Goal: Task Accomplishment & Management: Manage account settings

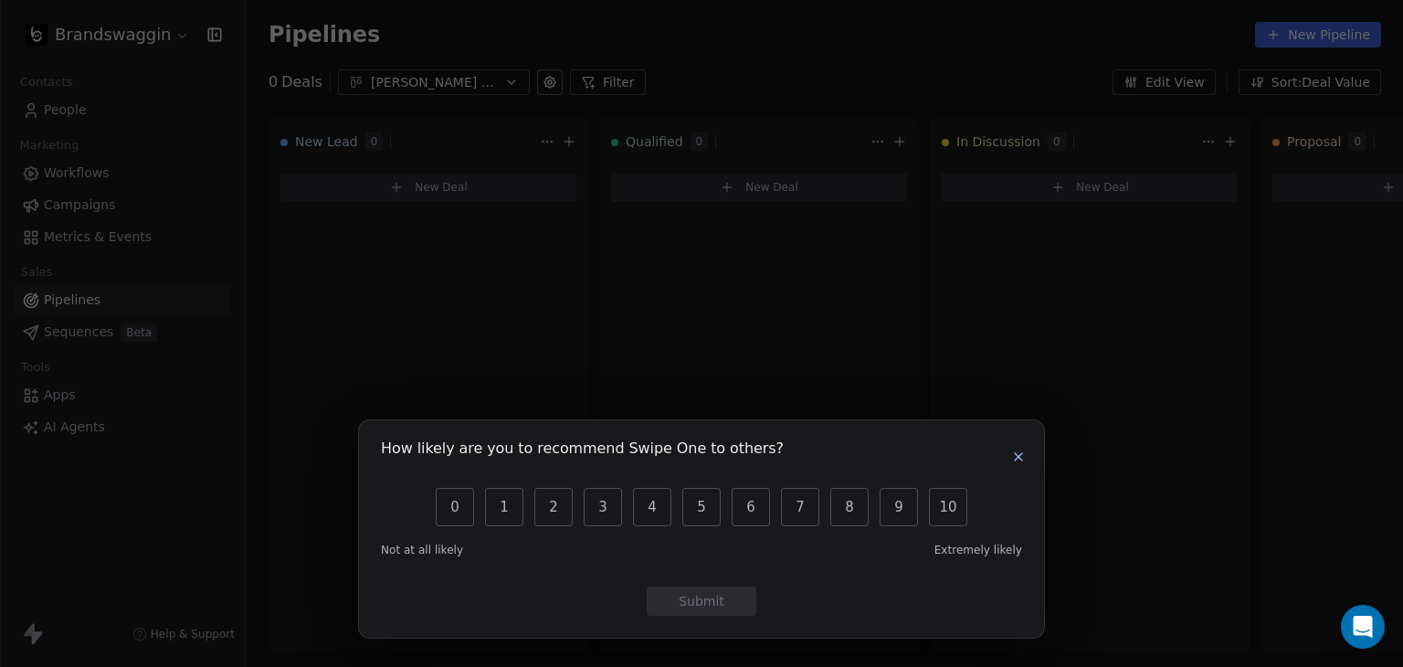
click at [1025, 457] on icon "button" at bounding box center [1018, 456] width 15 height 15
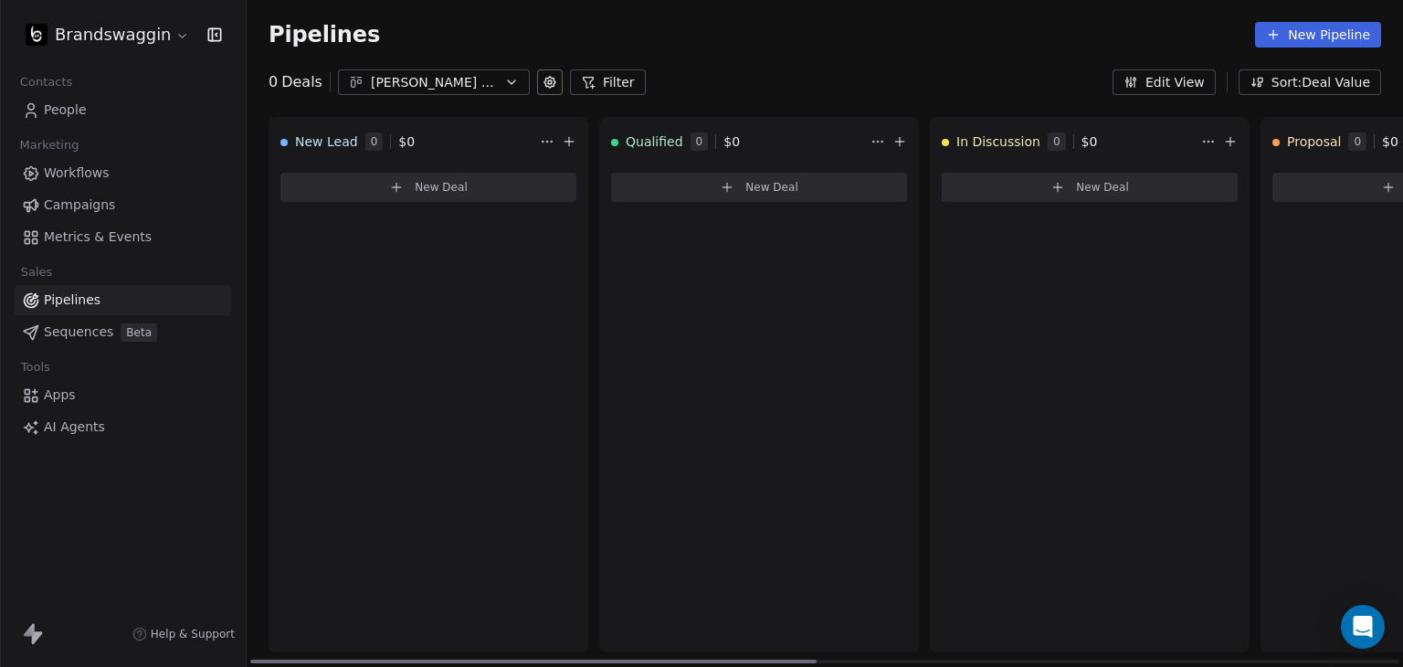
click at [390, 249] on div "New Lead 0 $ 0 New Deal" at bounding box center [429, 384] width 320 height 535
click at [460, 89] on div "[PERSON_NAME] Bulk Orders" at bounding box center [434, 82] width 126 height 19
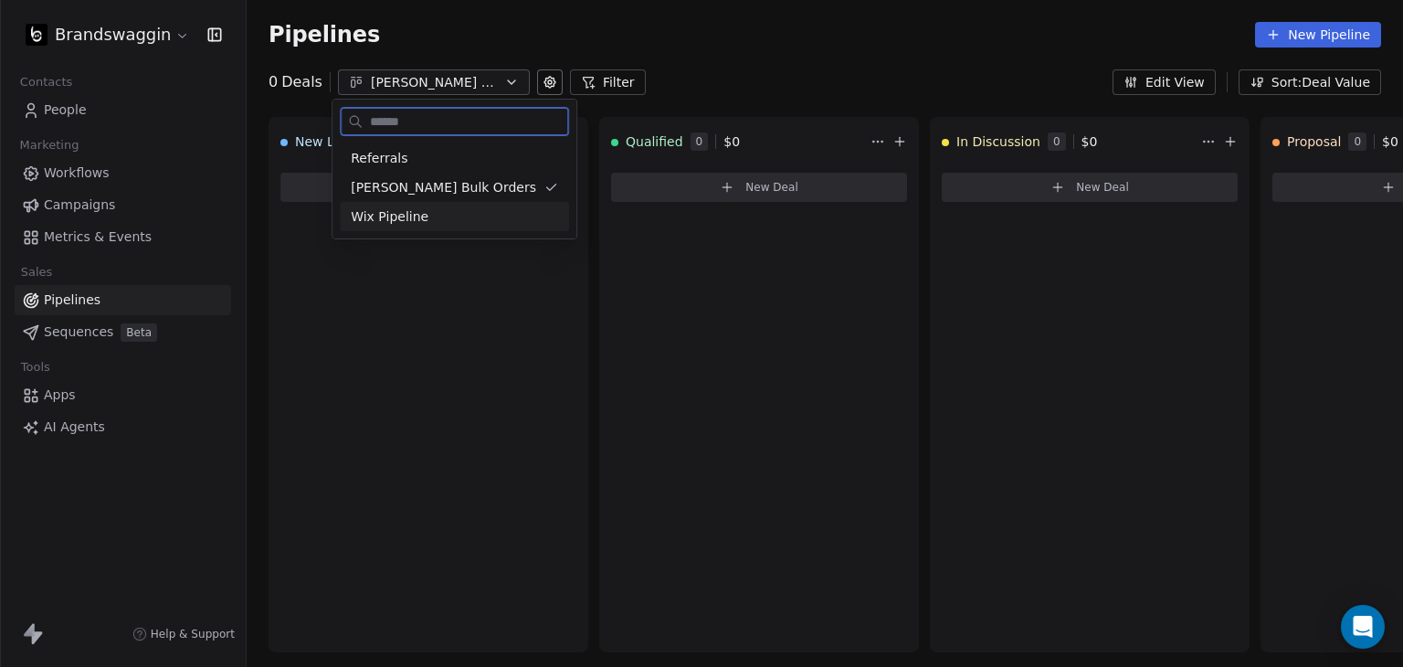
click at [429, 209] on div "Wix Pipeline" at bounding box center [454, 216] width 207 height 19
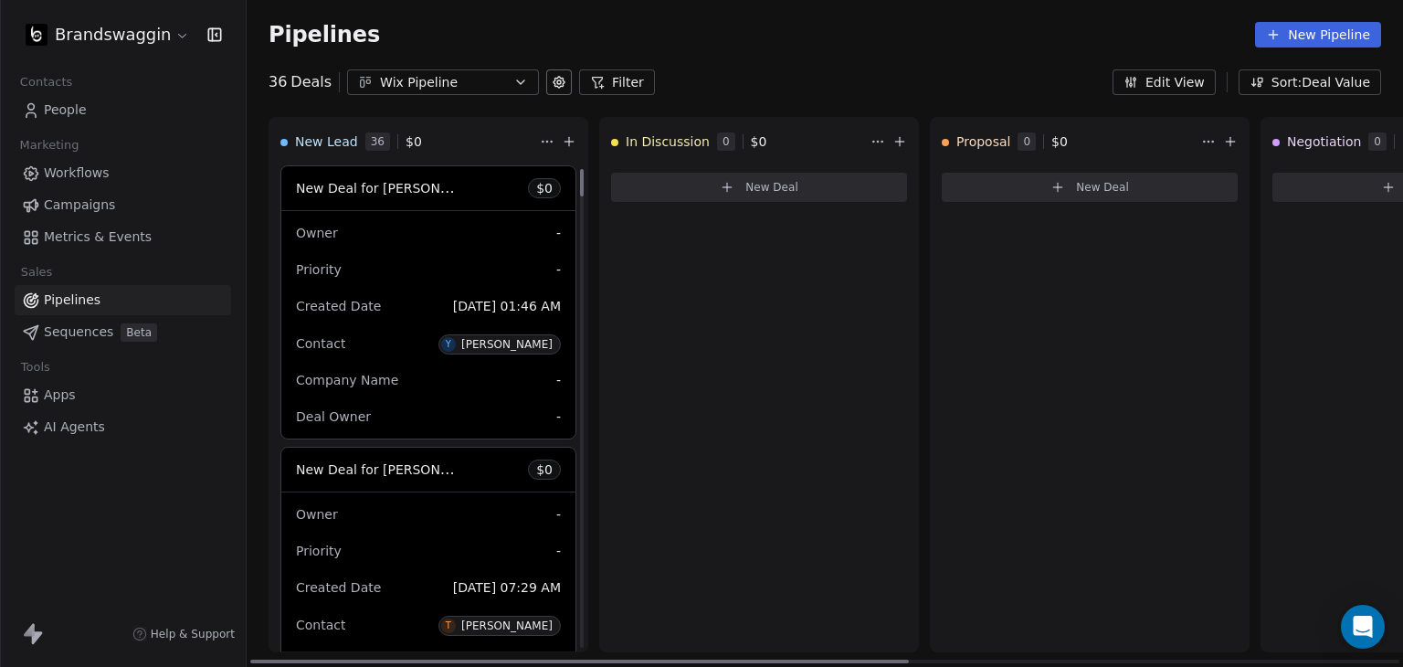
drag, startPoint x: 579, startPoint y: 363, endPoint x: 627, endPoint y: 90, distance: 276.4
click at [584, 169] on div at bounding box center [582, 182] width 4 height 27
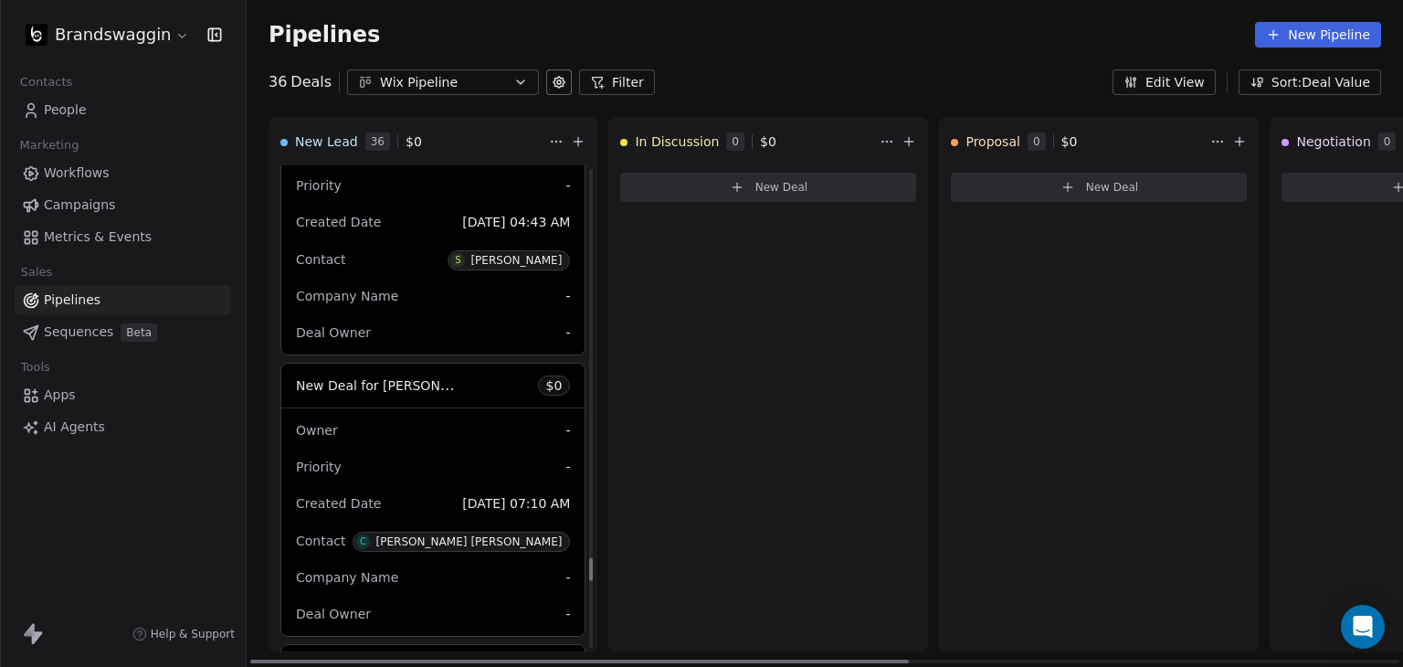
drag, startPoint x: 583, startPoint y: 262, endPoint x: 562, endPoint y: 575, distance: 313.2
click at [589, 581] on div at bounding box center [591, 569] width 4 height 23
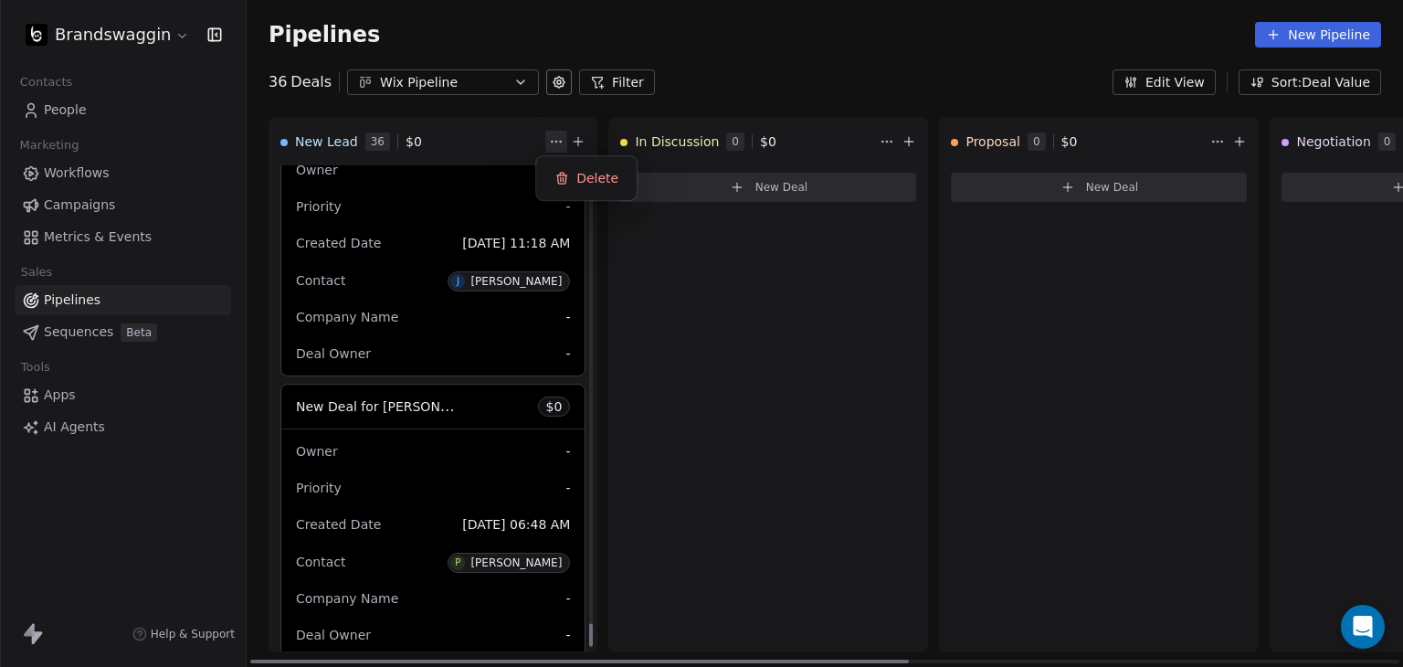
click at [552, 146] on html "Brandswaggin Contacts People Marketing Workflows Campaigns Metrics & Events Sal…" at bounding box center [701, 333] width 1403 height 667
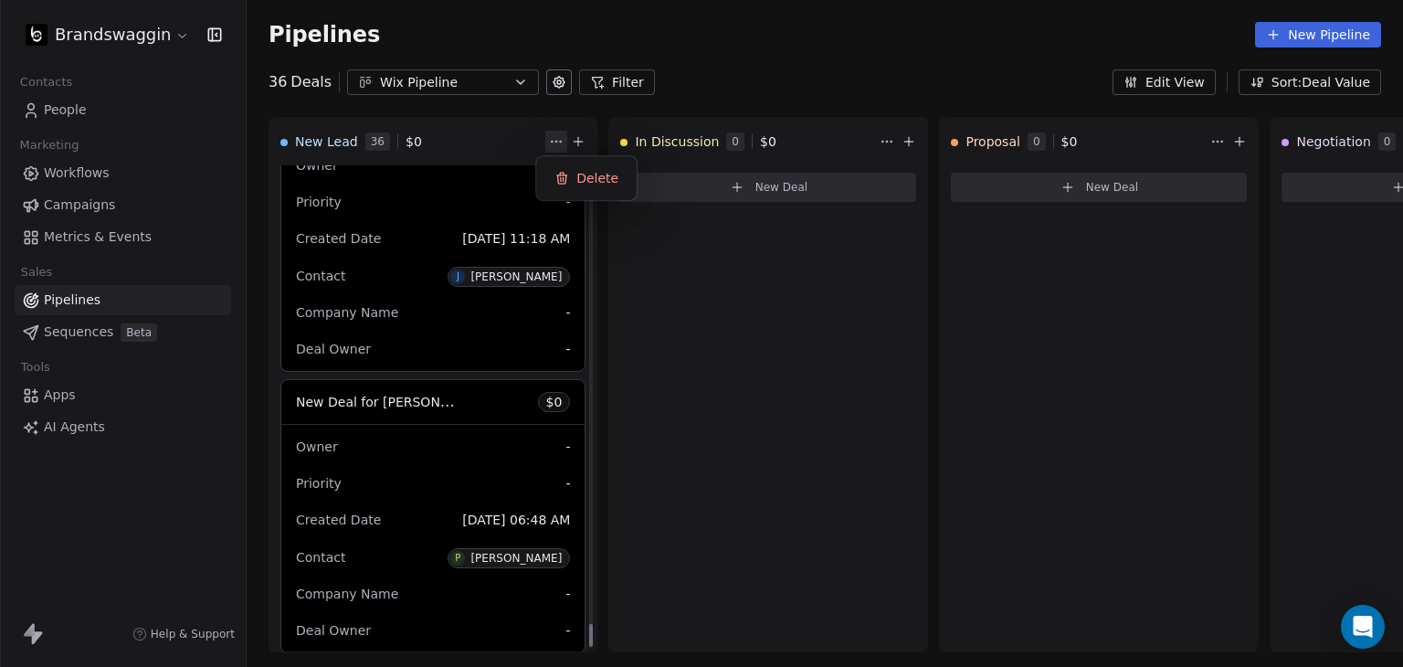
scroll to position [9636, 0]
click at [497, 137] on html "Brandswaggin Contacts People Marketing Workflows Campaigns Metrics & Events Sal…" at bounding box center [701, 333] width 1403 height 667
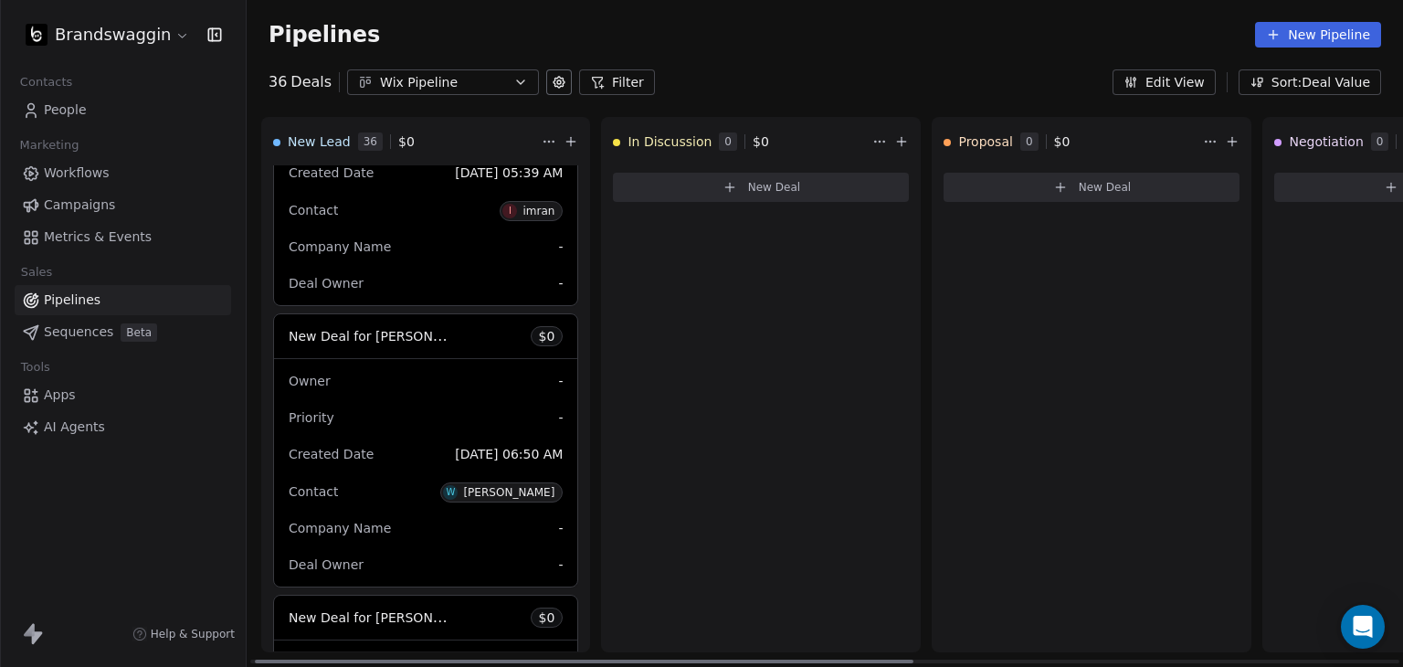
scroll to position [0, 0]
click at [584, 608] on div "New Deal for [PERSON_NAME] $ 0 Owner - Priority - Created Date [DATE] 01:46 AM …" at bounding box center [433, 408] width 327 height 486
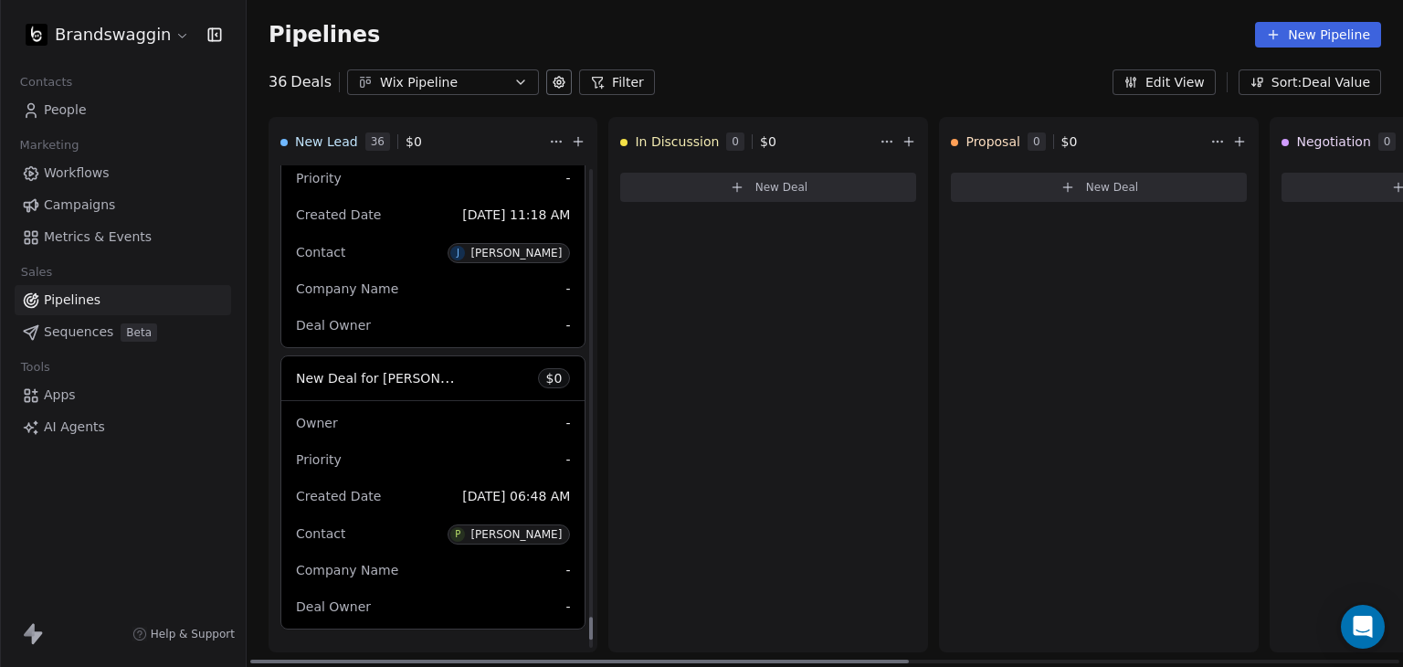
scroll to position [9666, 0]
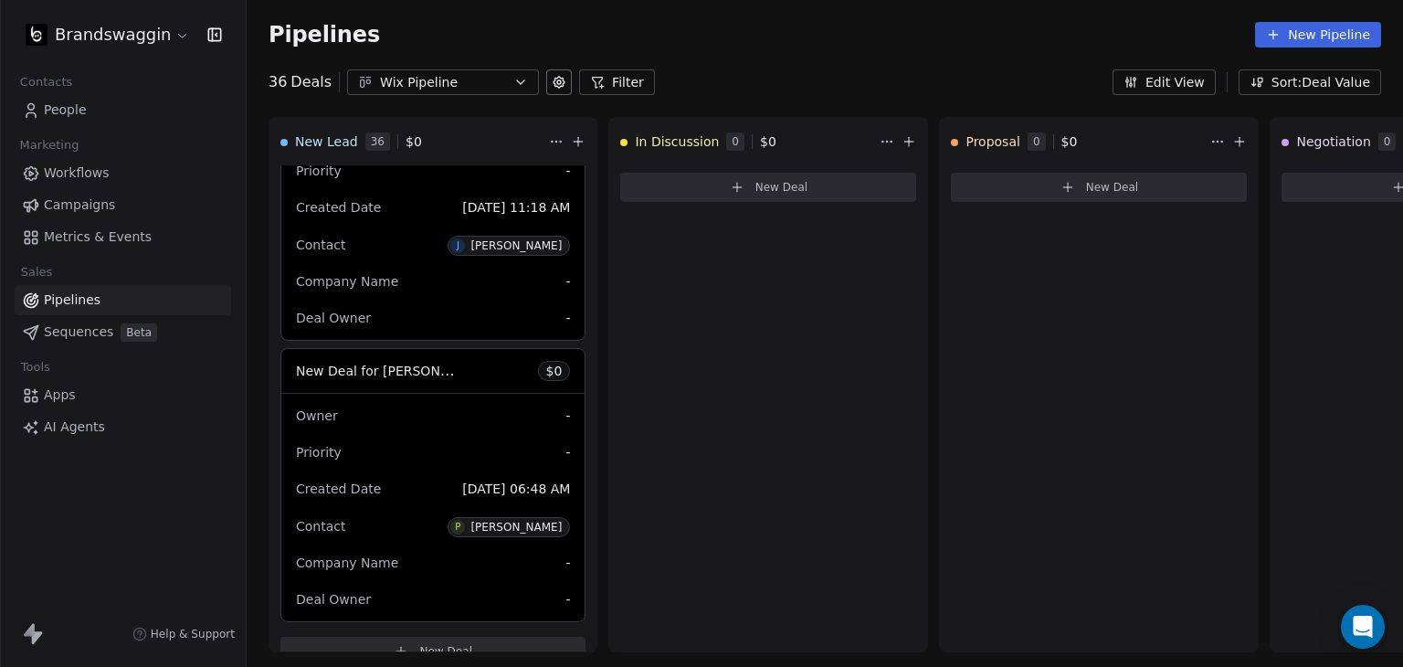
click at [552, 89] on icon at bounding box center [559, 82] width 15 height 15
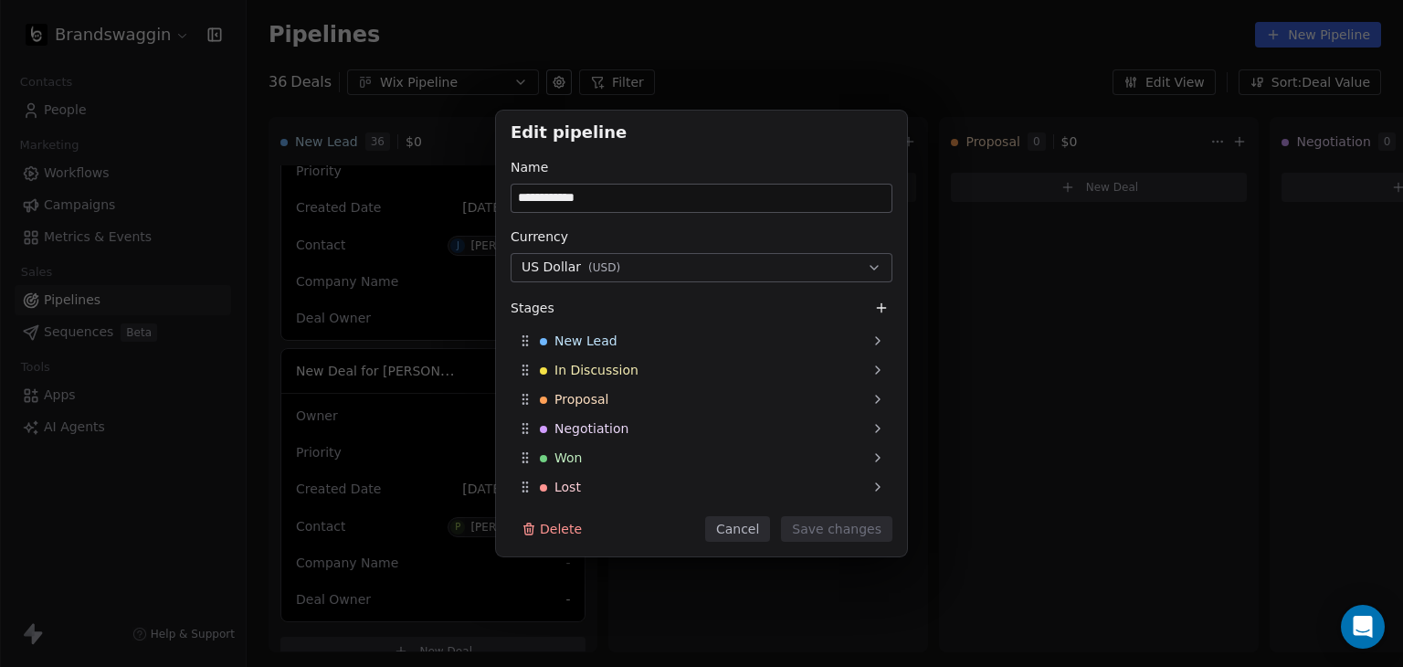
click at [761, 75] on div "**********" at bounding box center [701, 333] width 1403 height 667
click at [756, 520] on button "Cancel" at bounding box center [737, 529] width 65 height 26
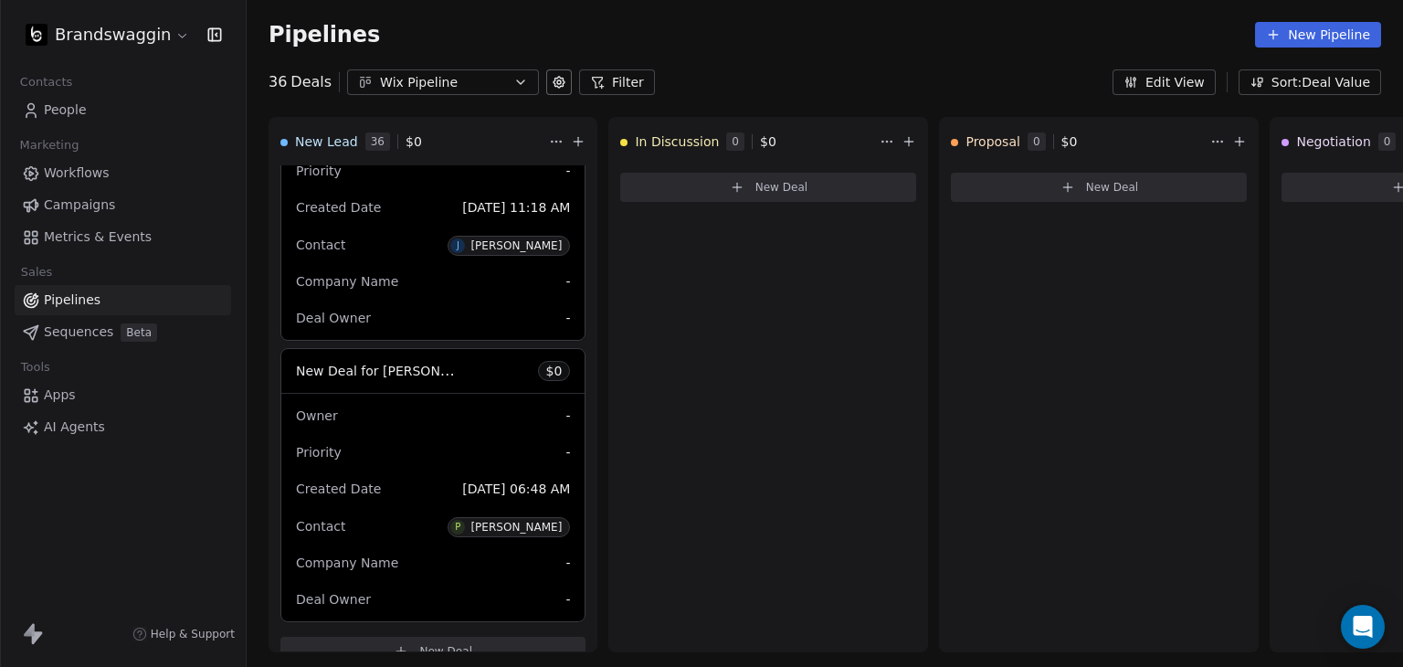
click at [1176, 79] on button "Edit View" at bounding box center [1164, 82] width 103 height 26
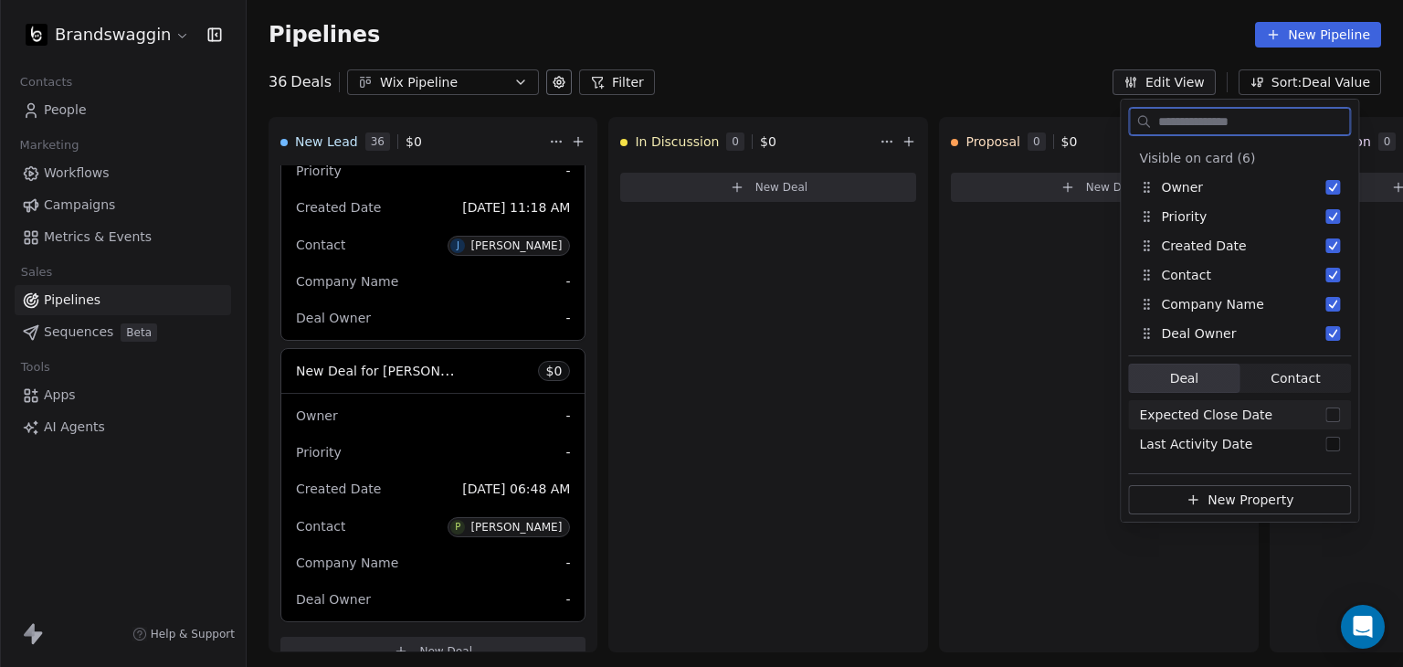
click at [1295, 365] on span "Contact Contact" at bounding box center [1295, 378] width 111 height 29
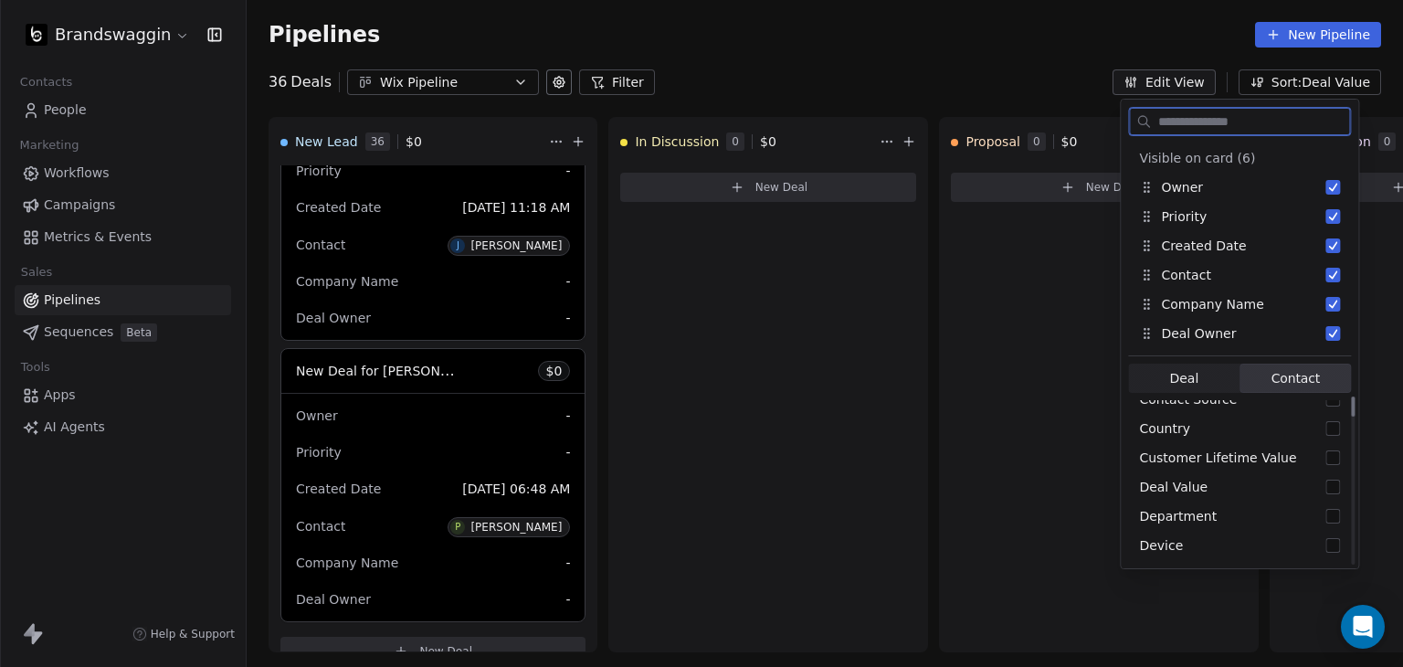
scroll to position [0, 0]
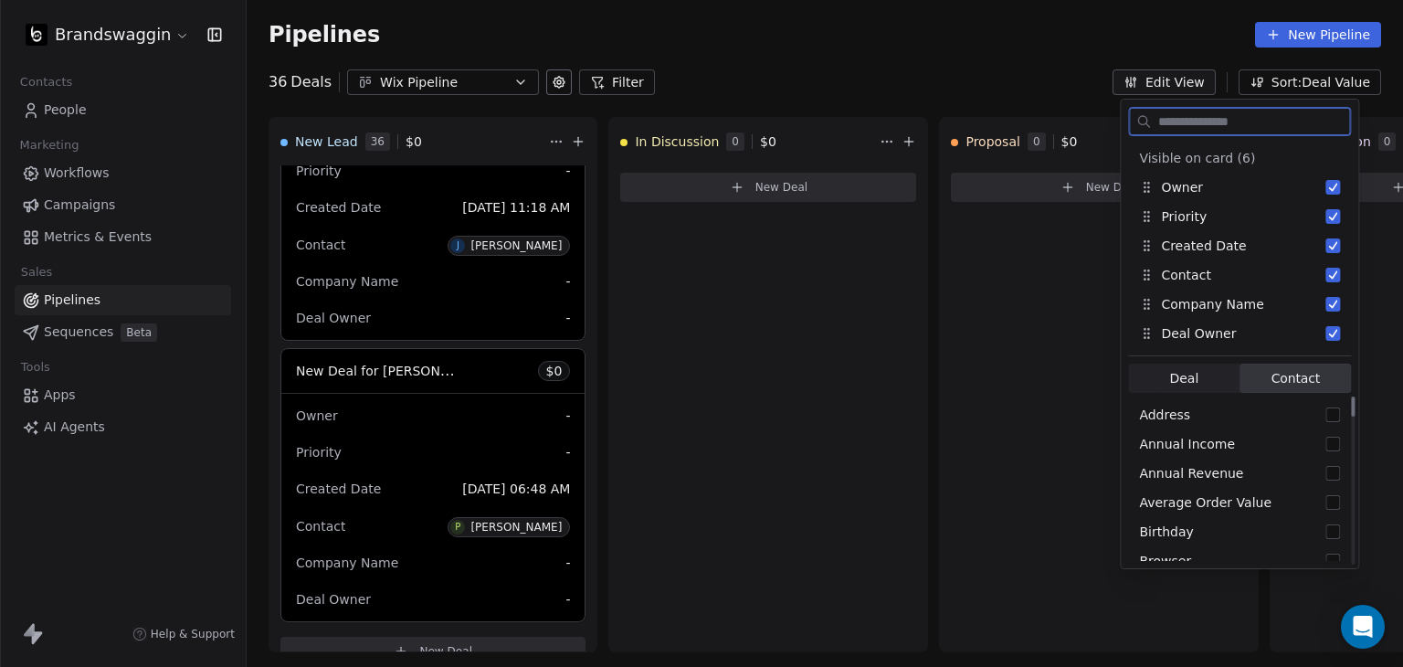
drag, startPoint x: 1351, startPoint y: 475, endPoint x: 1354, endPoint y: 376, distance: 98.7
click at [1354, 396] on div "Suggestions" at bounding box center [1353, 406] width 4 height 20
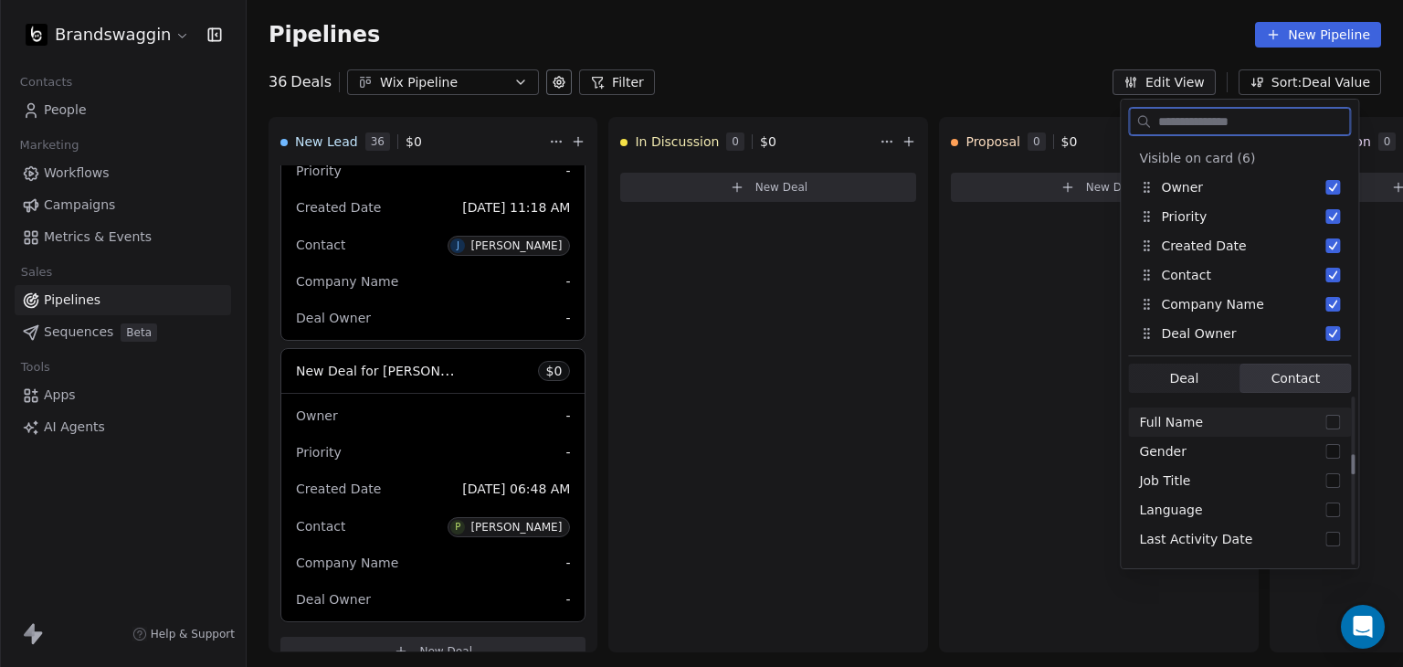
scroll to position [548, 0]
click at [1219, 380] on span "Deal Deal" at bounding box center [1183, 378] width 111 height 29
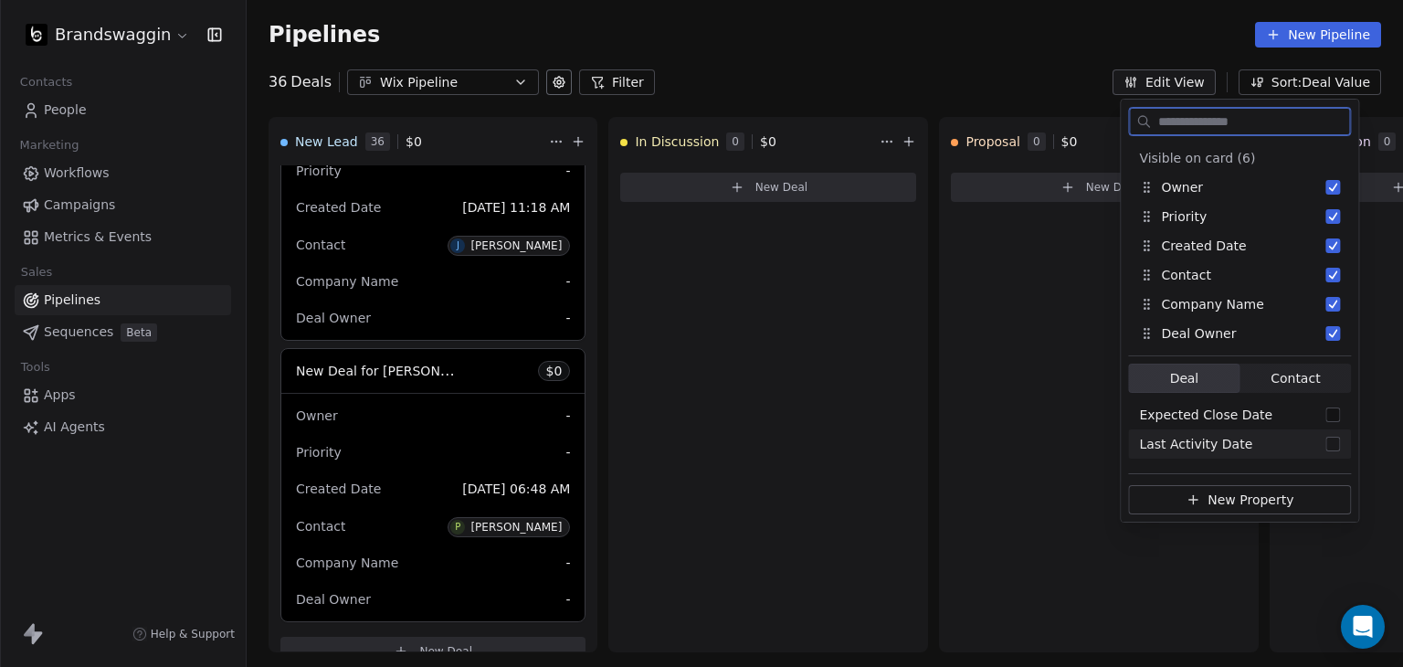
click at [1322, 442] on div "Last Activity Date" at bounding box center [1239, 443] width 223 height 29
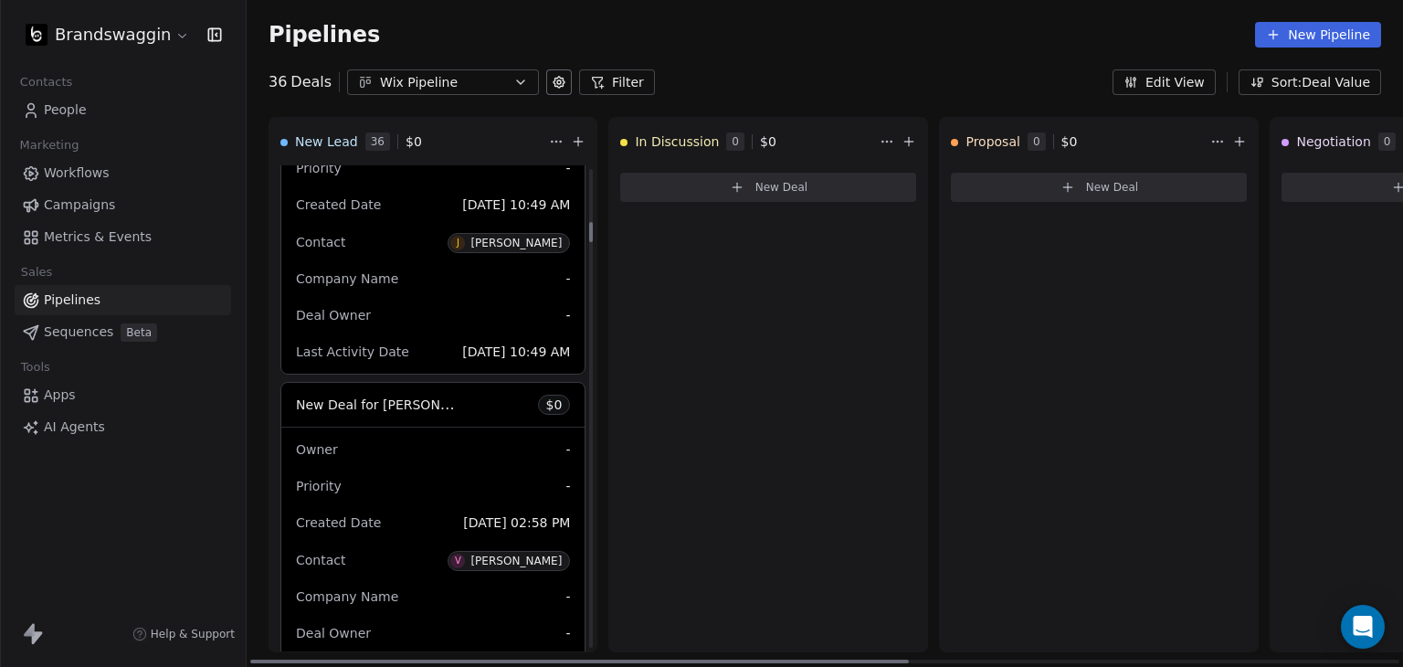
scroll to position [921, 0]
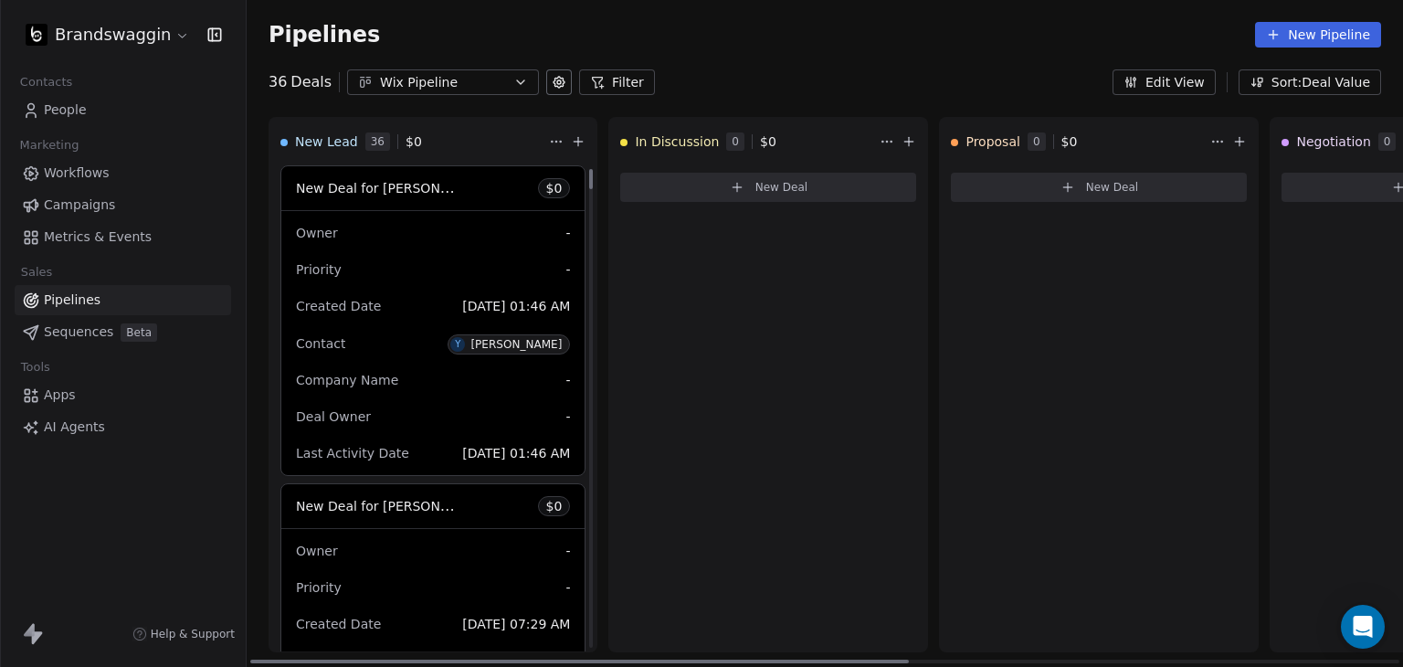
drag, startPoint x: 582, startPoint y: 626, endPoint x: 614, endPoint y: 122, distance: 505.3
click at [593, 169] on div at bounding box center [591, 179] width 4 height 20
click at [1202, 75] on button "Edit View" at bounding box center [1164, 82] width 103 height 26
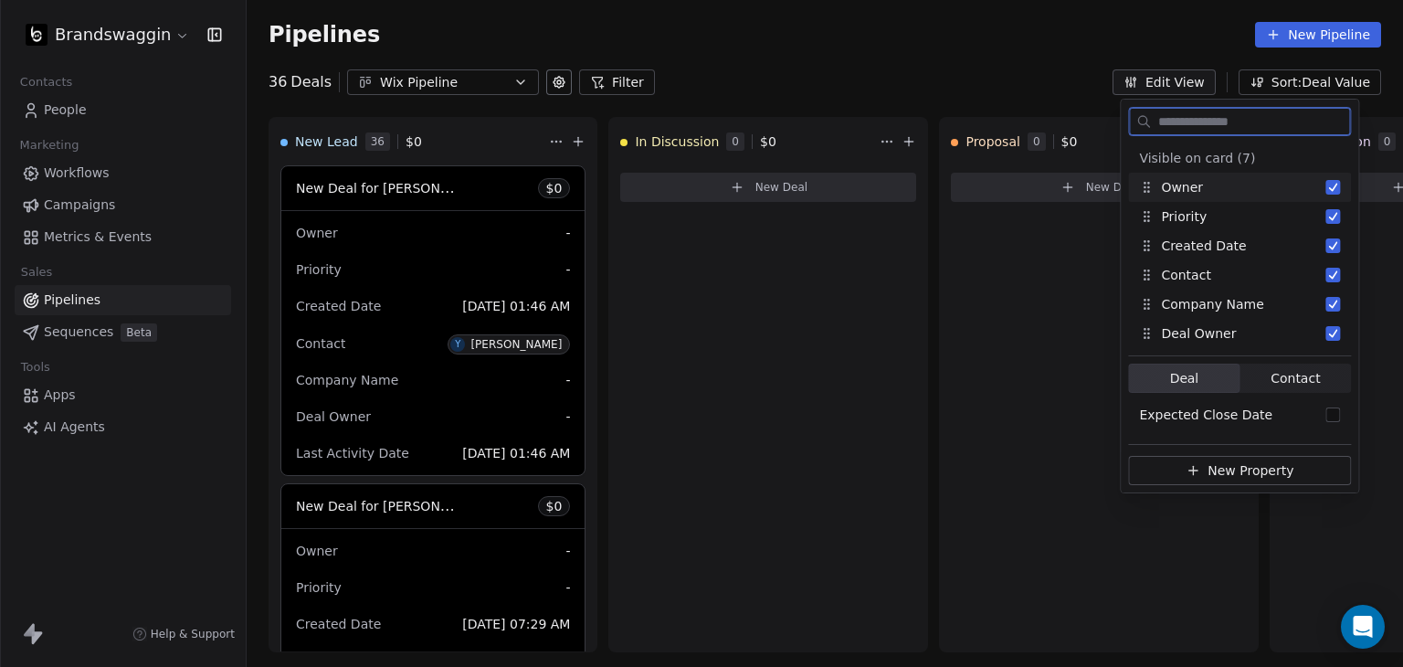
click at [1187, 81] on button "Edit View" at bounding box center [1164, 82] width 103 height 26
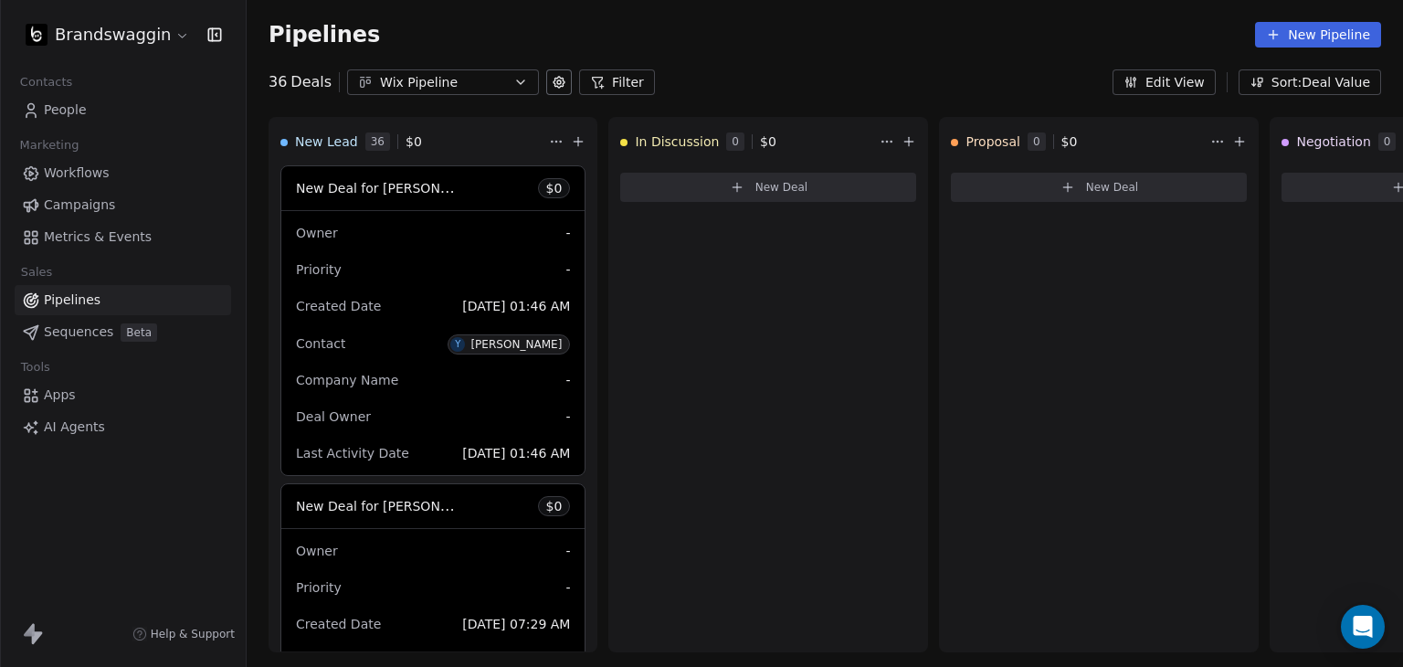
click at [1328, 75] on button "Sort: Deal Value" at bounding box center [1310, 82] width 143 height 26
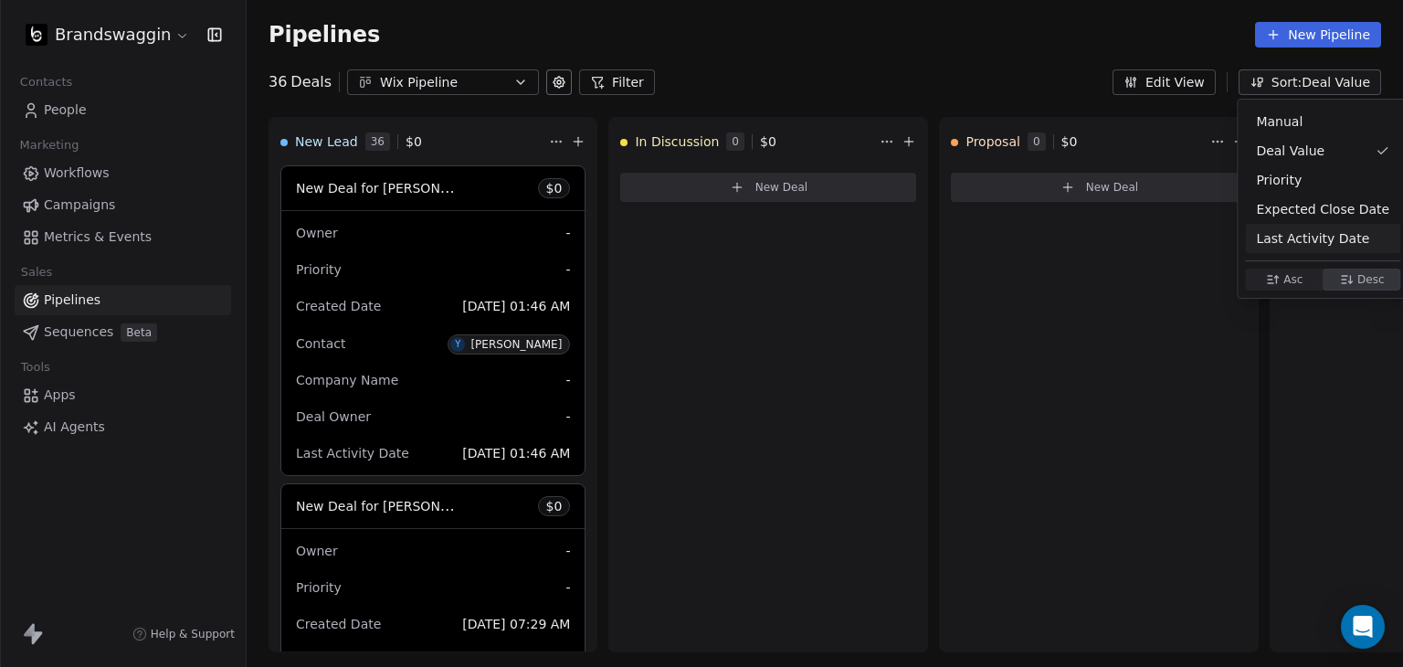
click at [1318, 246] on span "Last Activity Date" at bounding box center [1312, 238] width 113 height 19
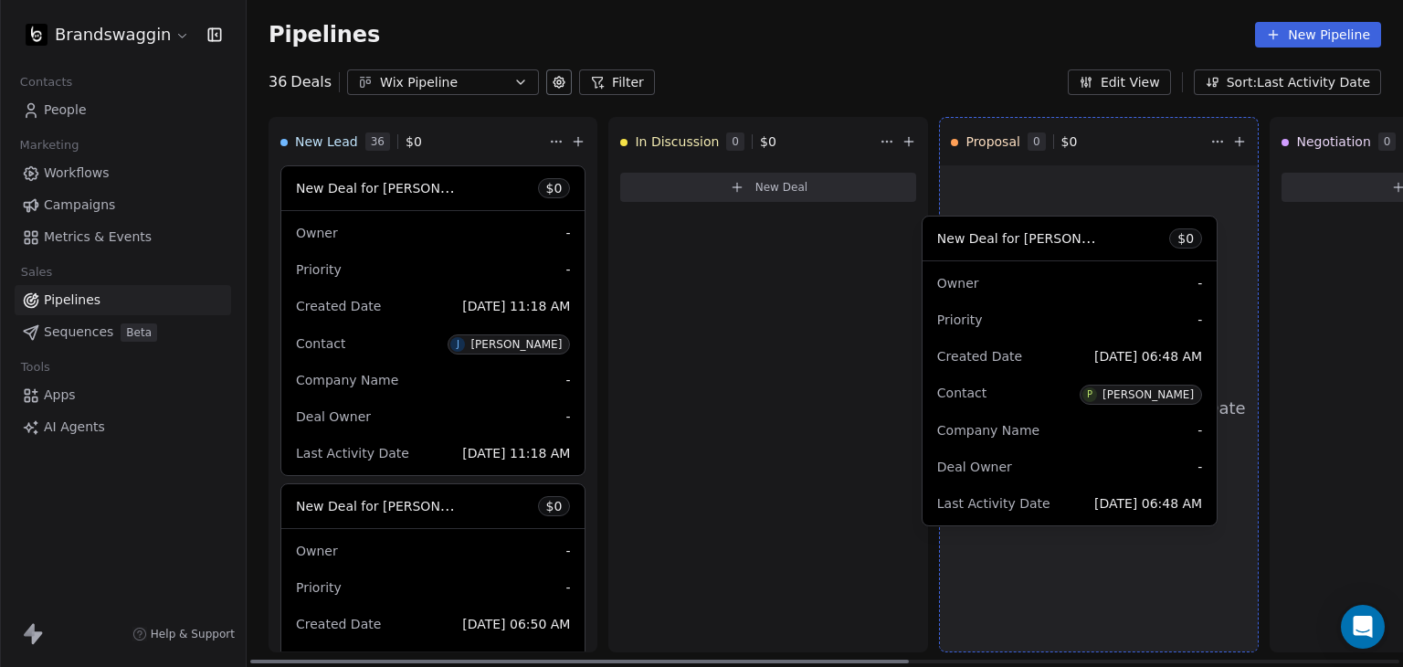
drag, startPoint x: 432, startPoint y: 233, endPoint x: 1074, endPoint y: 276, distance: 643.7
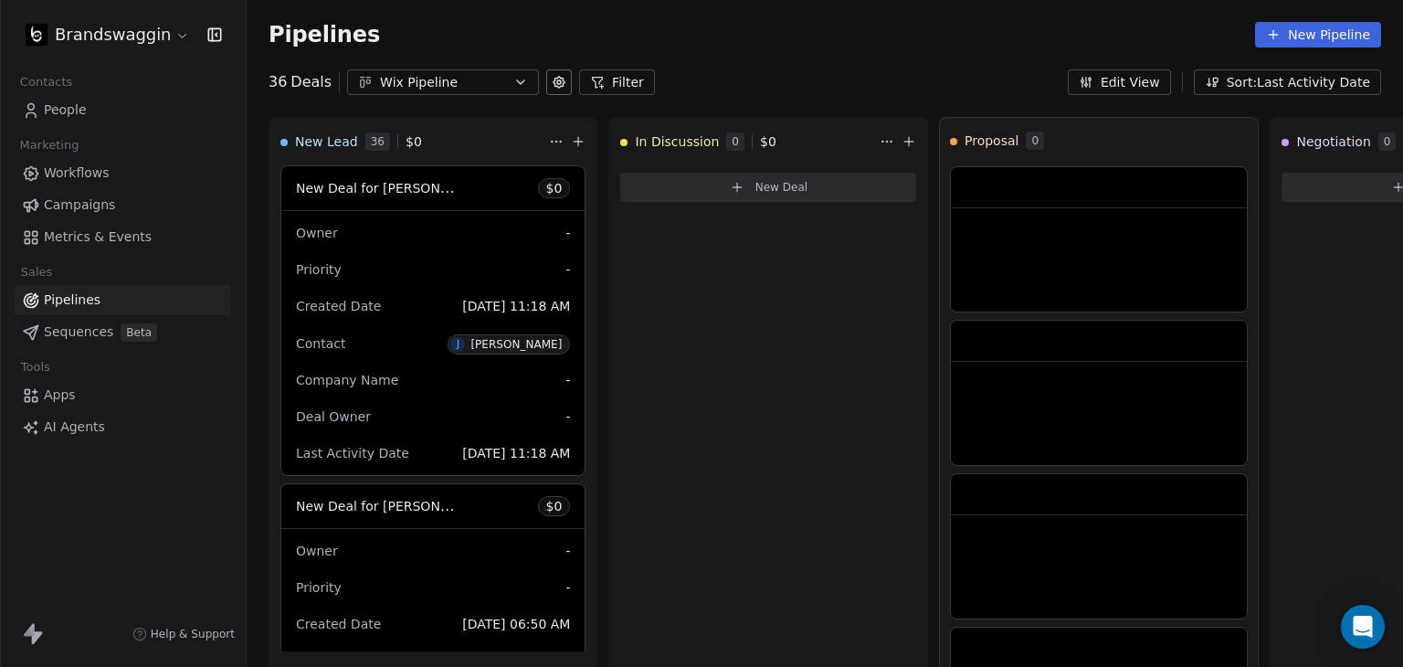
click at [217, 32] on icon "button" at bounding box center [215, 35] width 18 height 18
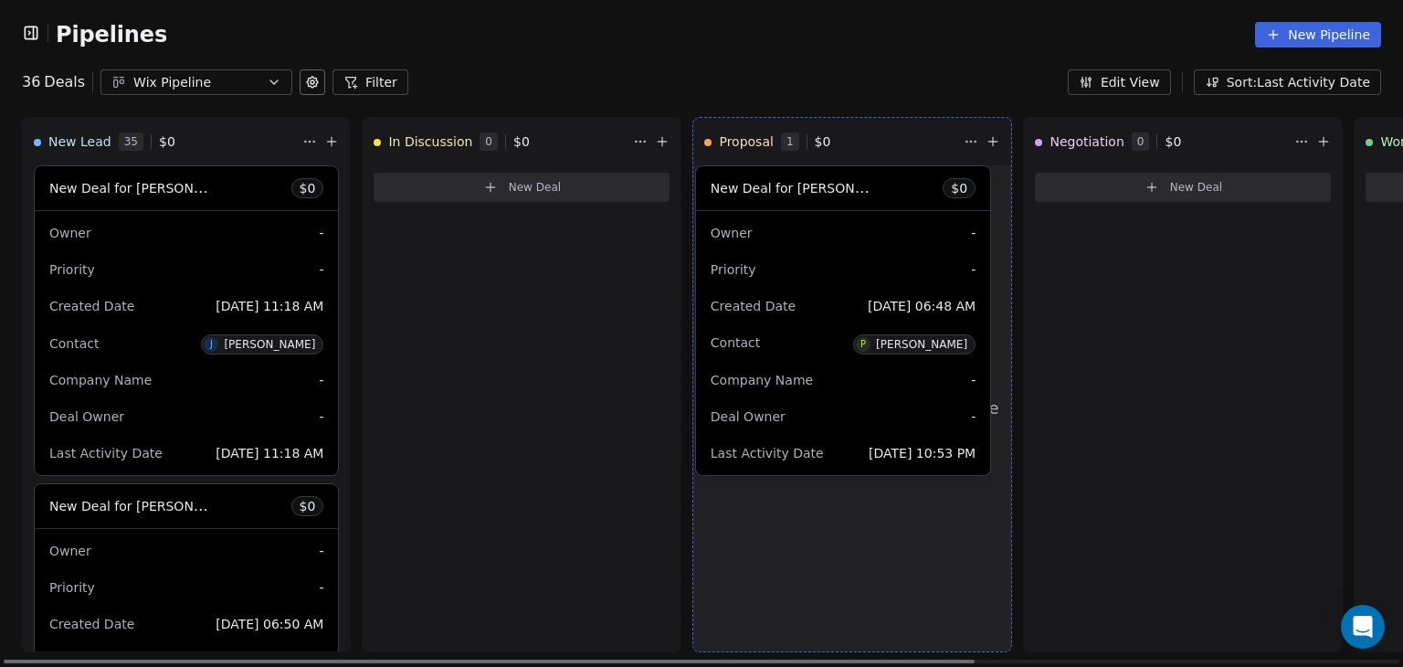
drag, startPoint x: 908, startPoint y: 257, endPoint x: 943, endPoint y: 268, distance: 36.4
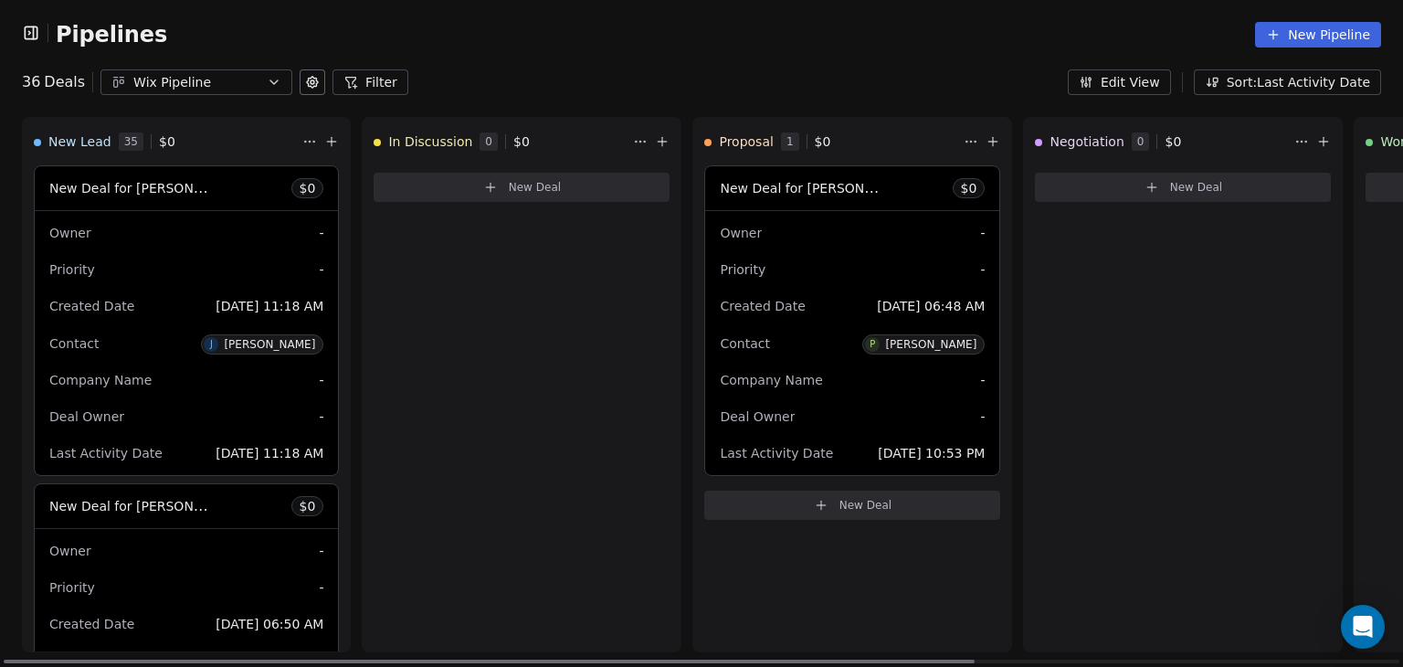
click at [903, 239] on div "Owner -" at bounding box center [852, 232] width 265 height 29
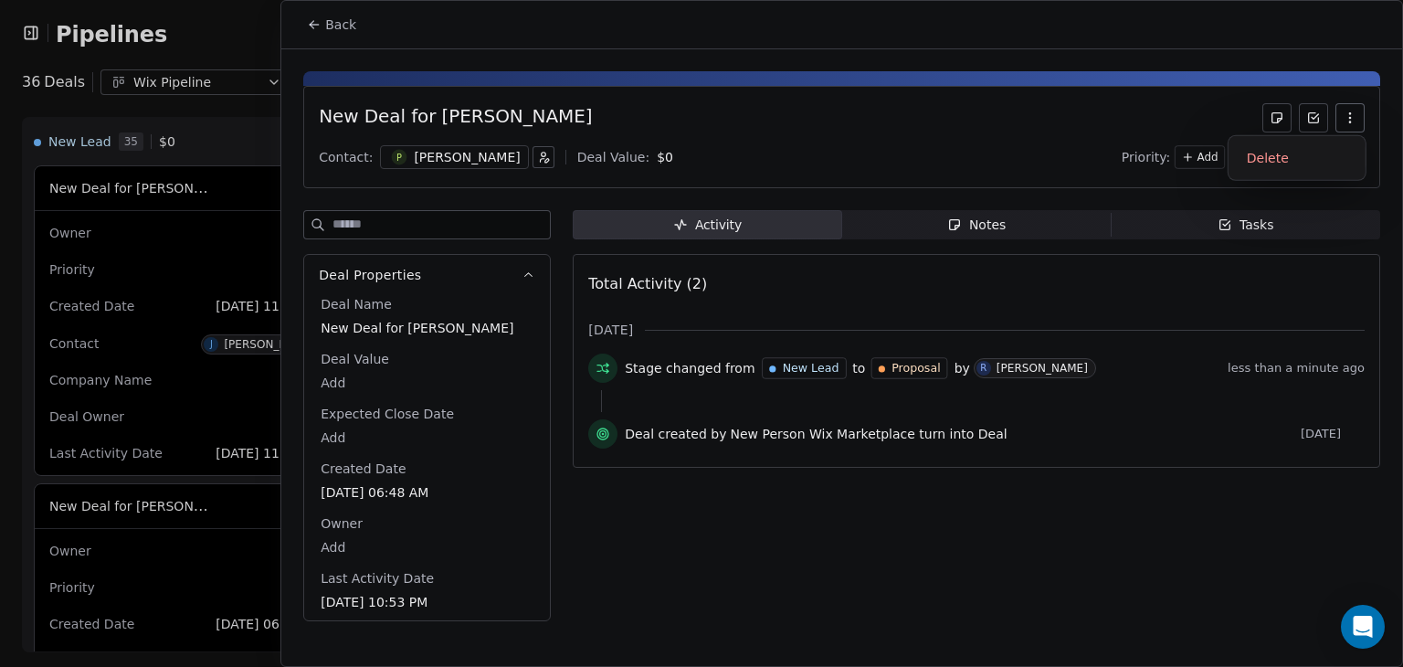
click at [1352, 122] on icon "button" at bounding box center [1350, 118] width 15 height 15
